Goal: Communication & Community: Answer question/provide support

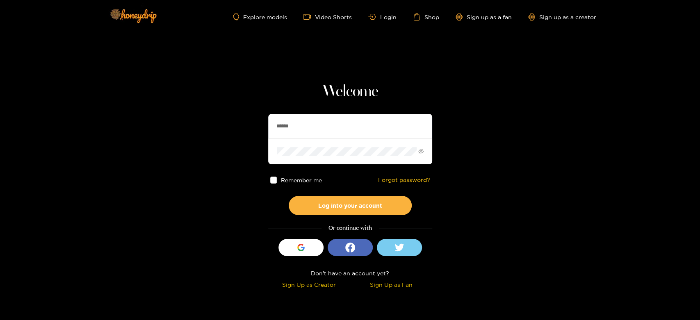
drag, startPoint x: 352, startPoint y: 130, endPoint x: 218, endPoint y: 130, distance: 133.7
click at [212, 130] on section "Welcome ****** Remember me Forgot password? Log into your account Or continue w…" at bounding box center [350, 146] width 700 height 292
paste input "******"
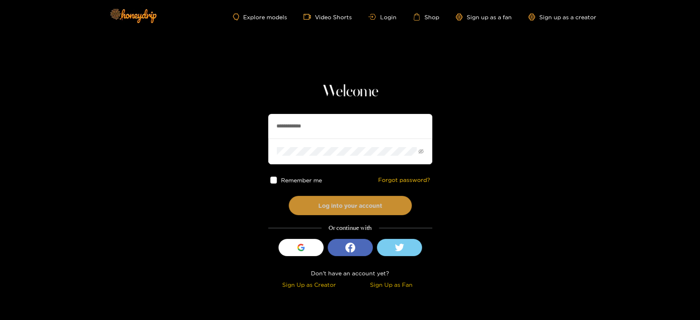
type input "**********"
click at [347, 199] on button "Log into your account" at bounding box center [350, 205] width 123 height 19
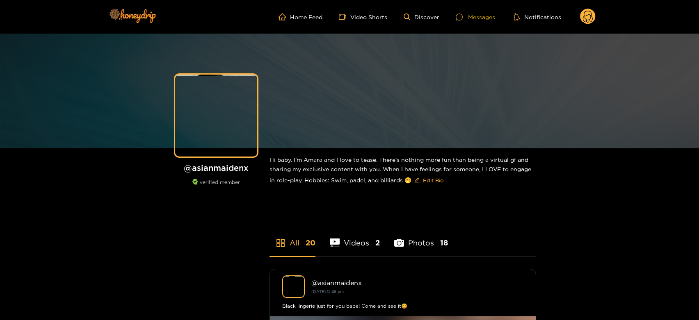
click at [479, 18] on div "Messages" at bounding box center [475, 16] width 39 height 9
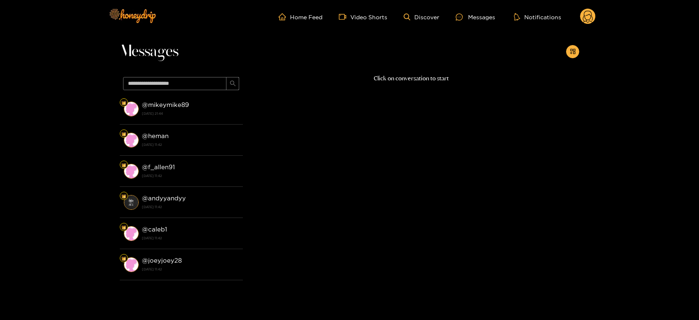
click at [210, 108] on div "@ mikeymike89 [DATE] 21:44" at bounding box center [190, 109] width 97 height 18
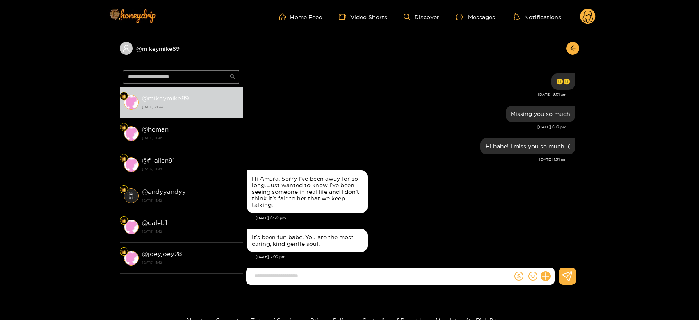
scroll to position [1316, 0]
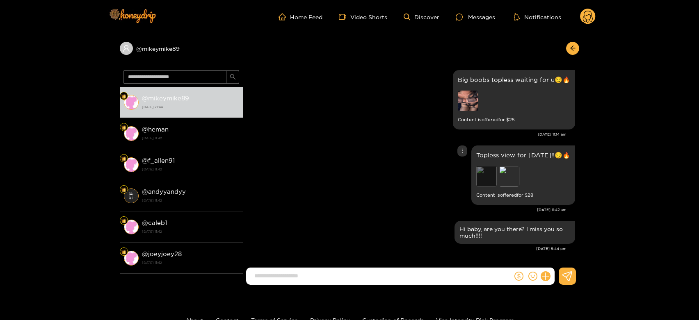
click at [494, 174] on div "Preview" at bounding box center [486, 176] width 21 height 21
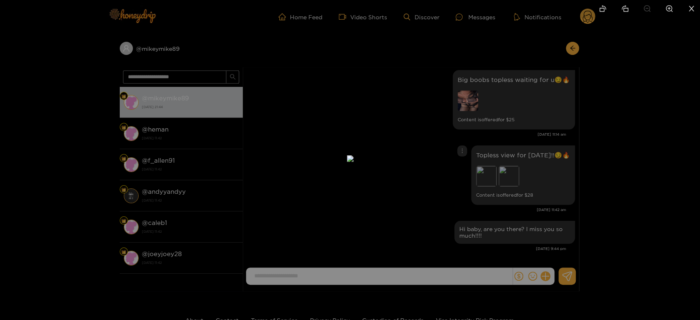
click at [652, 154] on div at bounding box center [350, 160] width 700 height 320
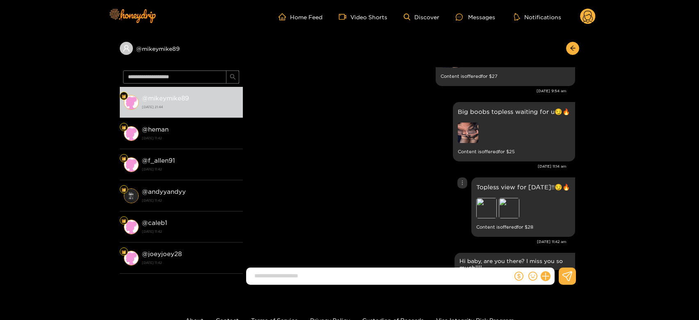
scroll to position [1270, 0]
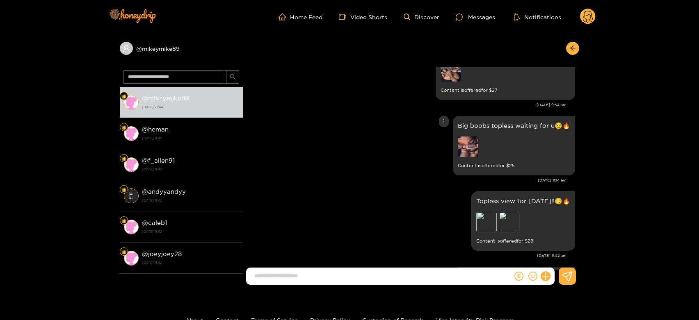
click at [469, 144] on img at bounding box center [468, 147] width 21 height 21
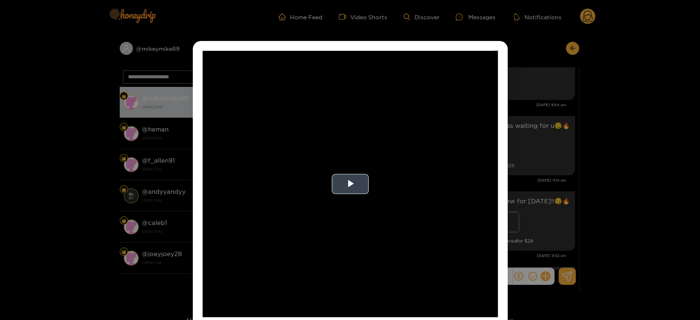
click at [406, 174] on video "Video Player" at bounding box center [350, 184] width 295 height 267
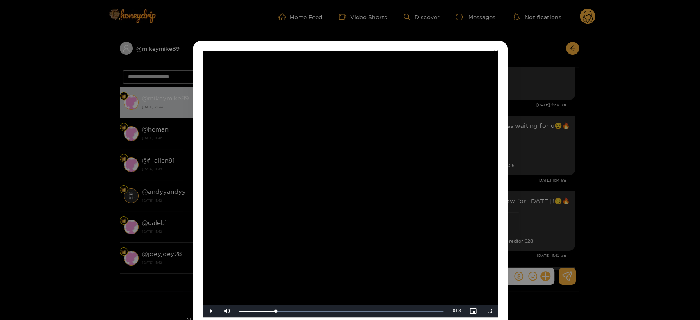
click at [613, 171] on div "**********" at bounding box center [350, 160] width 700 height 320
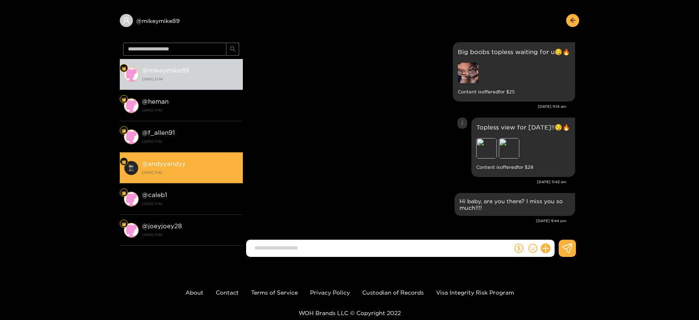
scroll to position [60, 0]
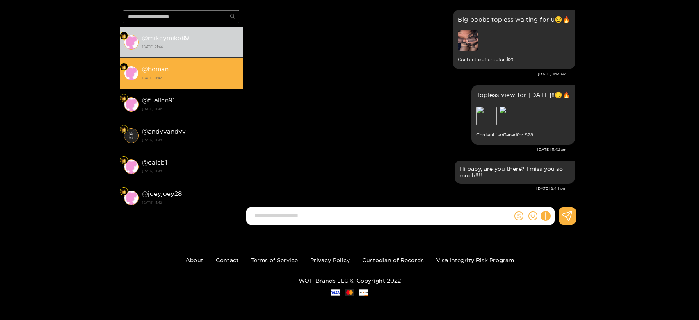
click at [147, 77] on strong "[DATE] 11:42" at bounding box center [190, 77] width 97 height 7
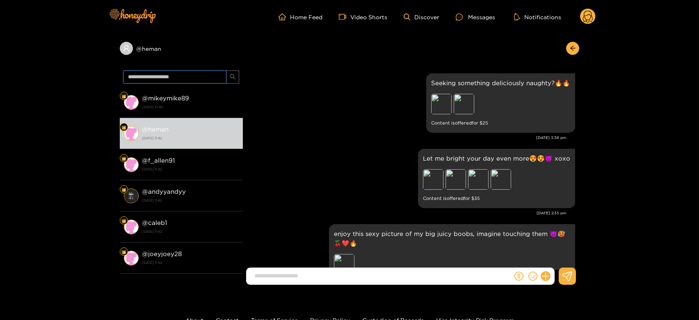
scroll to position [1590, 0]
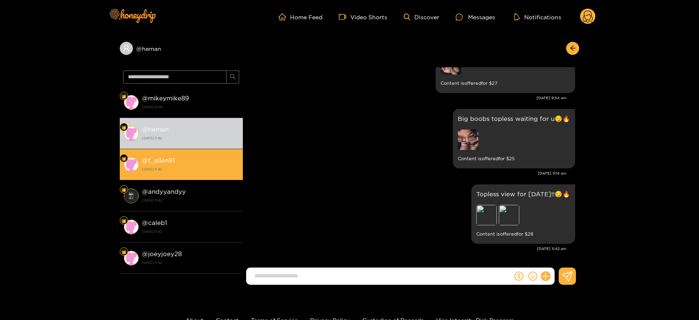
click at [159, 155] on div "@ f_allen91 [DATE] 11:42" at bounding box center [190, 164] width 97 height 18
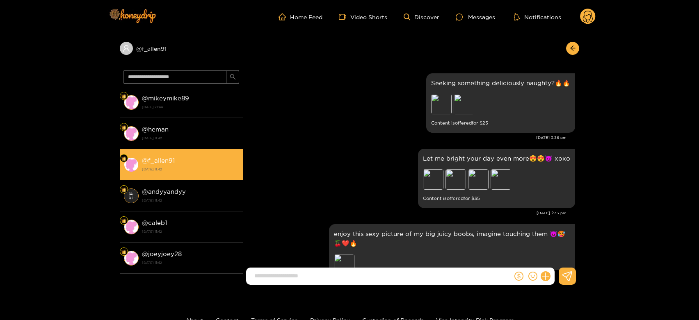
scroll to position [1590, 0]
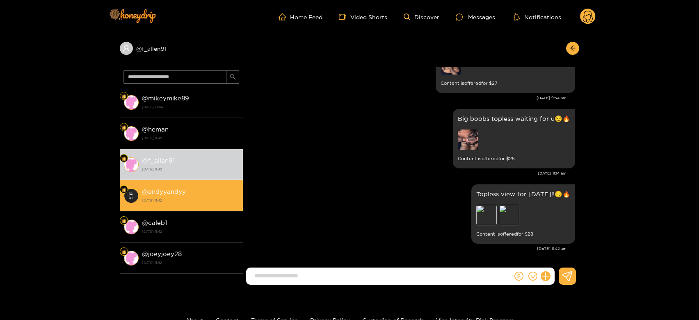
click at [176, 198] on strong "[DATE] 11:42" at bounding box center [190, 200] width 97 height 7
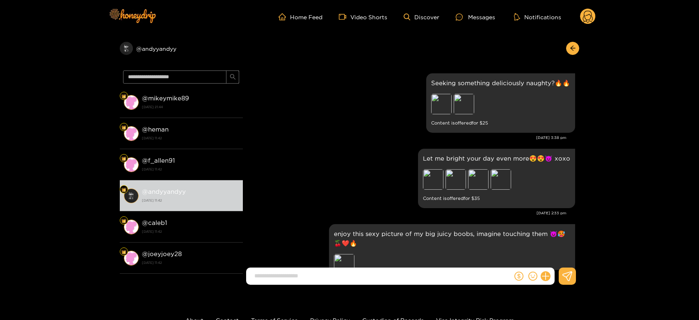
scroll to position [1590, 0]
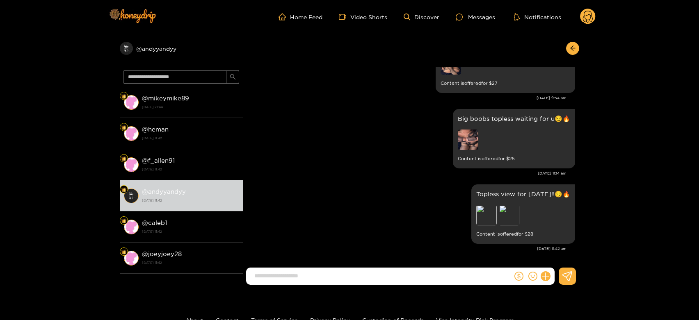
click at [587, 19] on circle at bounding box center [588, 17] width 16 height 16
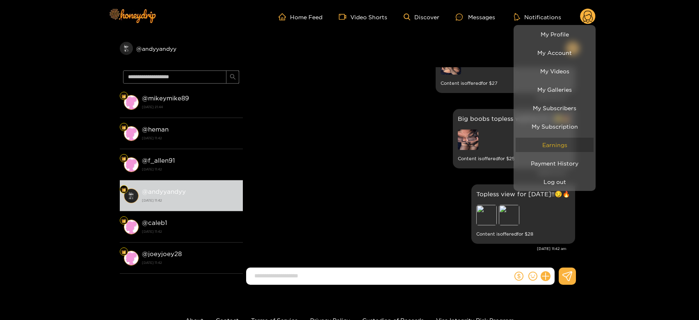
click at [555, 142] on link "Earnings" at bounding box center [555, 145] width 78 height 14
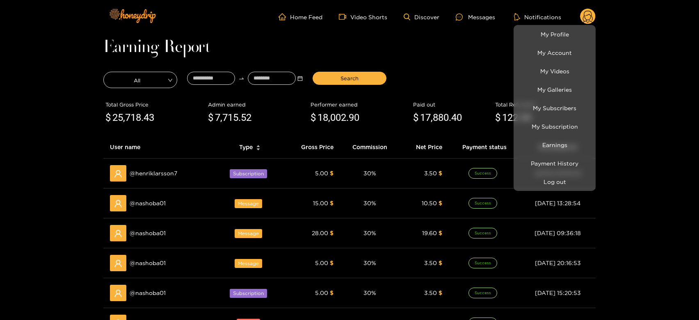
click at [158, 205] on div at bounding box center [349, 160] width 699 height 320
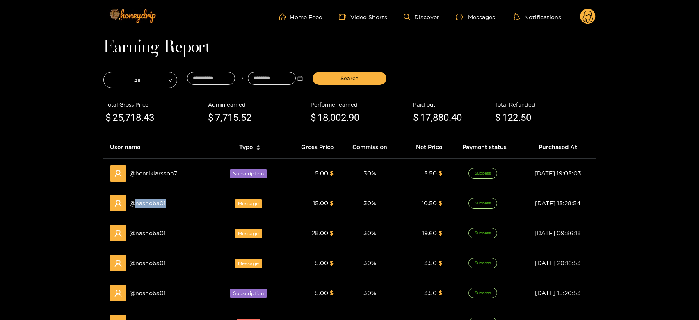
click at [158, 205] on span "@ nashoba01" at bounding box center [148, 203] width 36 height 9
copy span "nashoba01"
click at [486, 13] on div "Messages" at bounding box center [475, 16] width 39 height 9
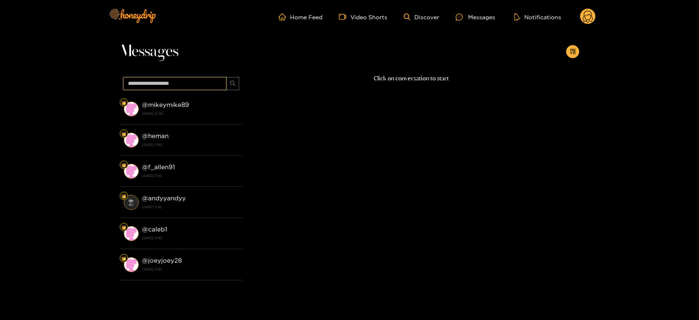
click at [178, 83] on input "text" at bounding box center [174, 83] width 103 height 13
paste input "*********"
type input "*********"
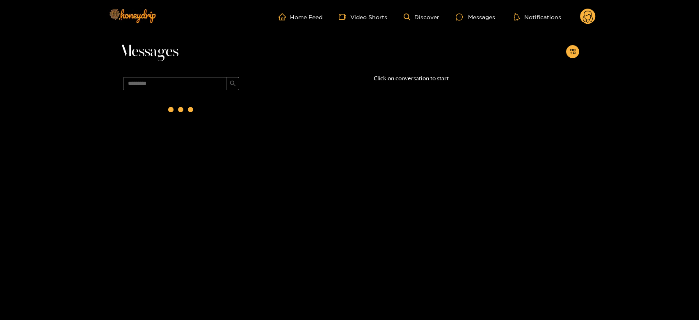
click at [212, 116] on div at bounding box center [181, 112] width 123 height 36
click at [208, 105] on div "@ nashoba01 [DATE] 11:42" at bounding box center [190, 109] width 97 height 18
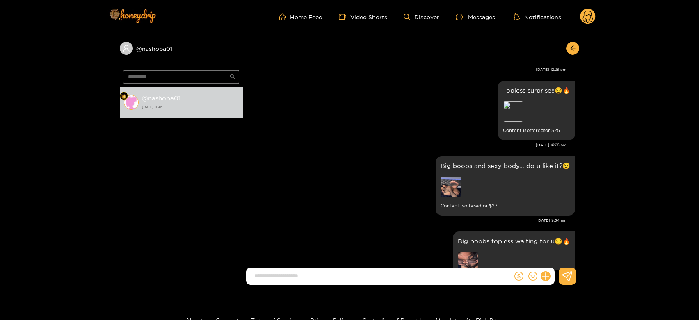
scroll to position [1069, 0]
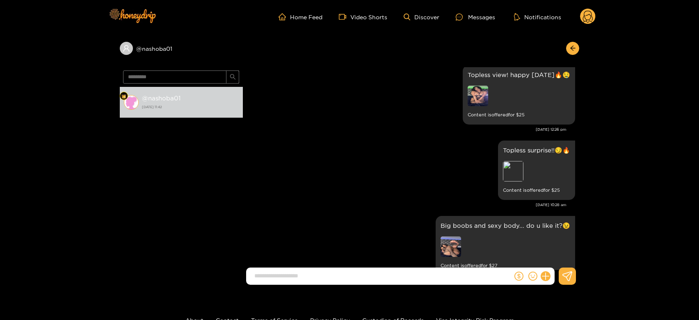
click at [589, 21] on circle at bounding box center [588, 17] width 16 height 16
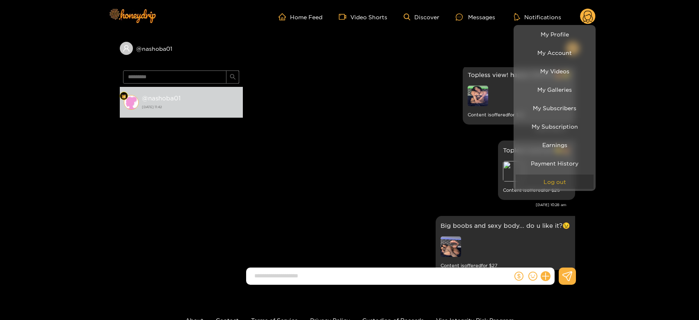
click at [558, 178] on button "Log out" at bounding box center [555, 182] width 78 height 14
